Goal: Go to known website: Go to known website

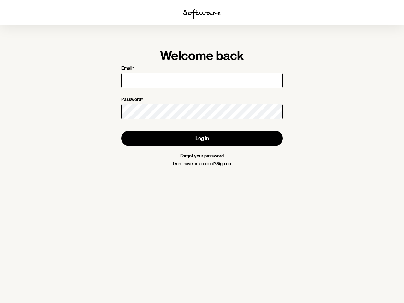
click at [202, 14] on img at bounding box center [202, 14] width 38 height 10
